Goal: Check status: Check status

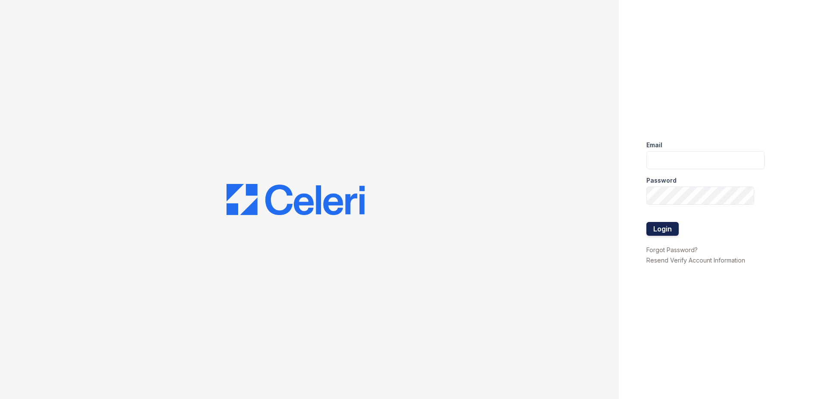
type input "MOlson@trinity-pm.com"
click at [671, 230] on button "Login" at bounding box center [662, 229] width 32 height 14
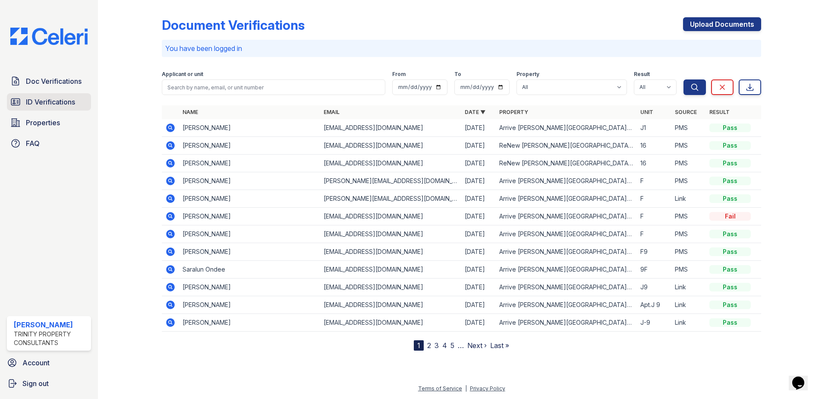
click at [57, 108] on link "ID Verifications" at bounding box center [49, 101] width 84 height 17
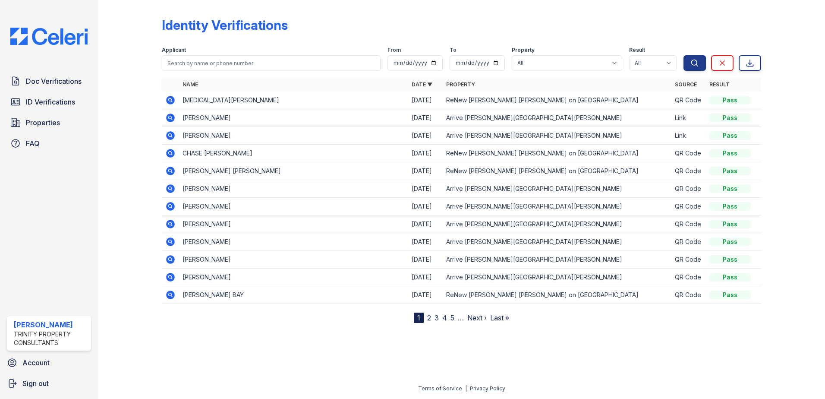
click at [145, 113] on div at bounding box center [137, 162] width 50 height 319
click at [291, 65] on input "search" at bounding box center [271, 63] width 219 height 16
type input "[PERSON_NAME]"
click at [683, 55] on button "Search" at bounding box center [694, 63] width 22 height 16
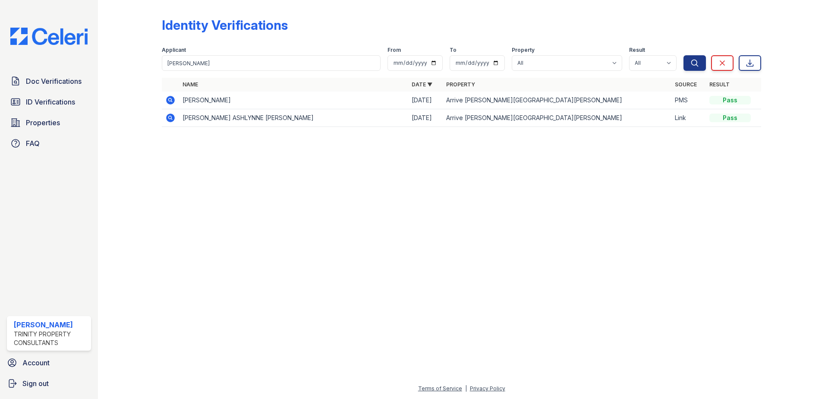
click at [173, 101] on icon at bounding box center [170, 100] width 9 height 9
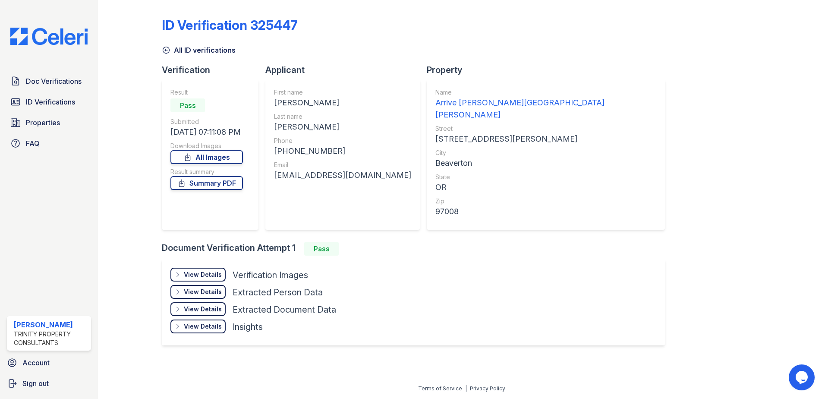
click at [214, 270] on div "View Details" at bounding box center [203, 274] width 38 height 9
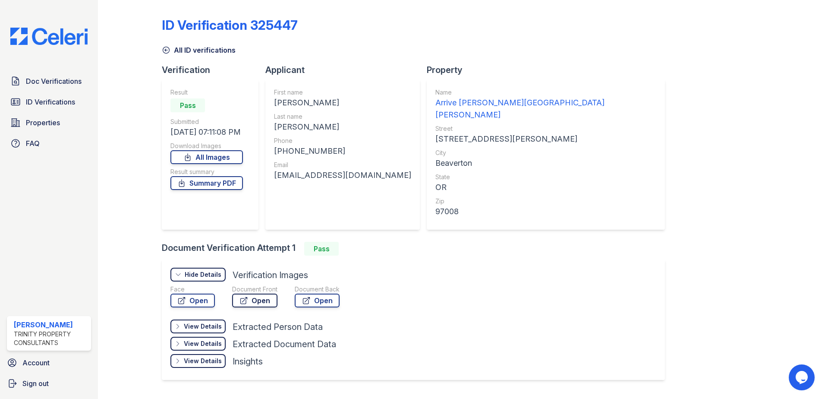
click at [246, 297] on icon at bounding box center [244, 300] width 6 height 6
